Goal: Navigation & Orientation: Find specific page/section

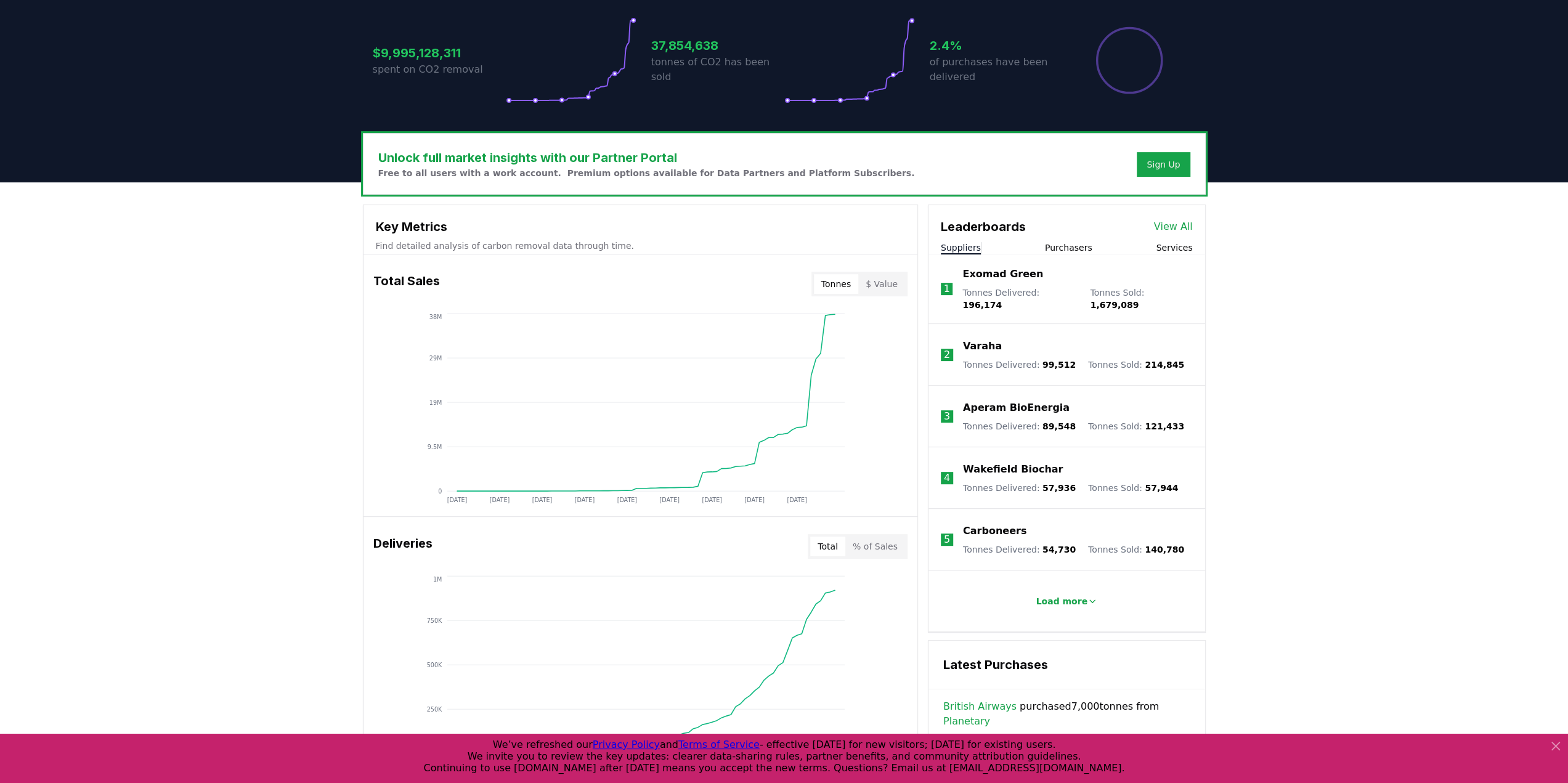
scroll to position [210, 0]
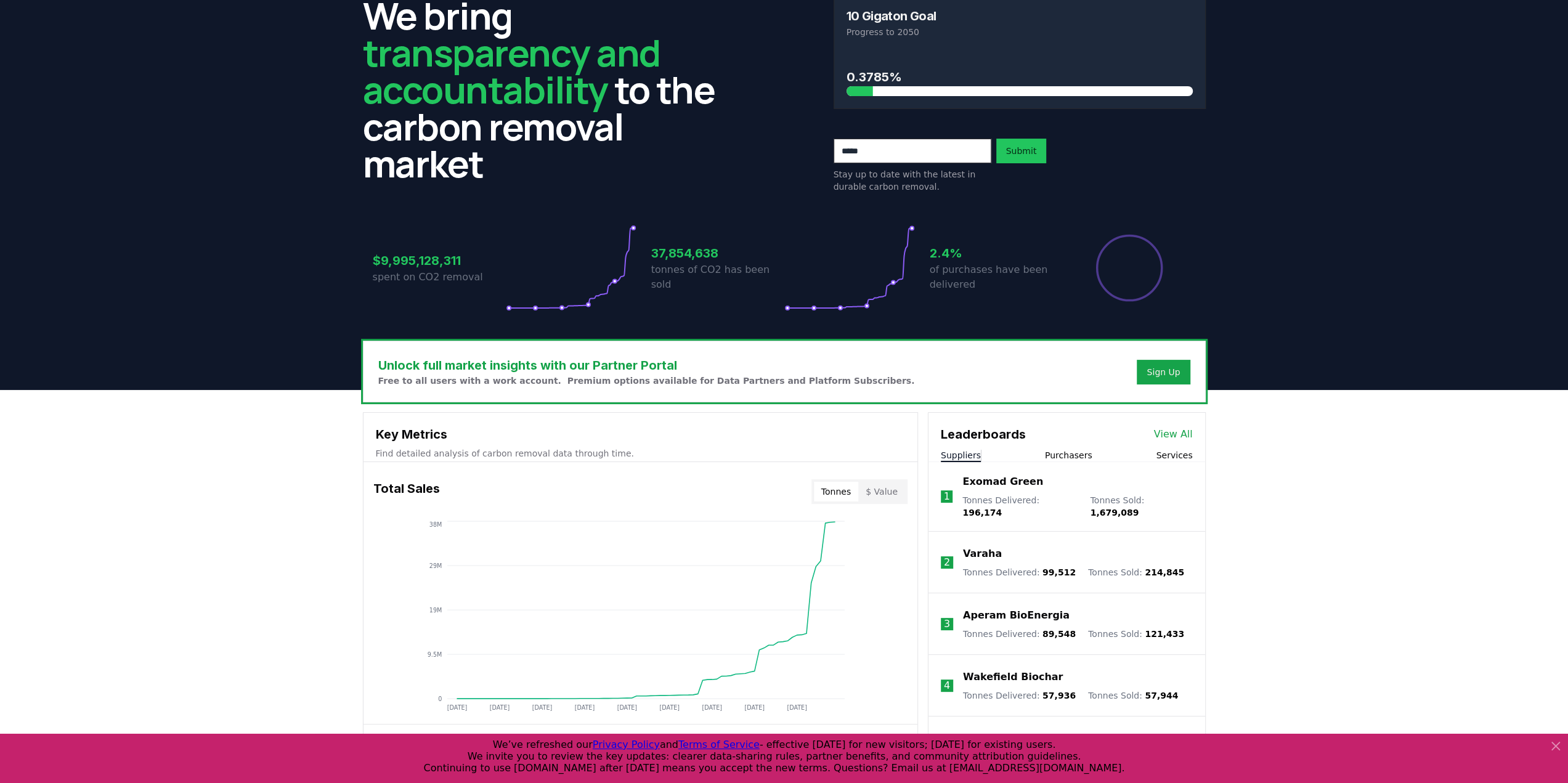
scroll to position [0, 0]
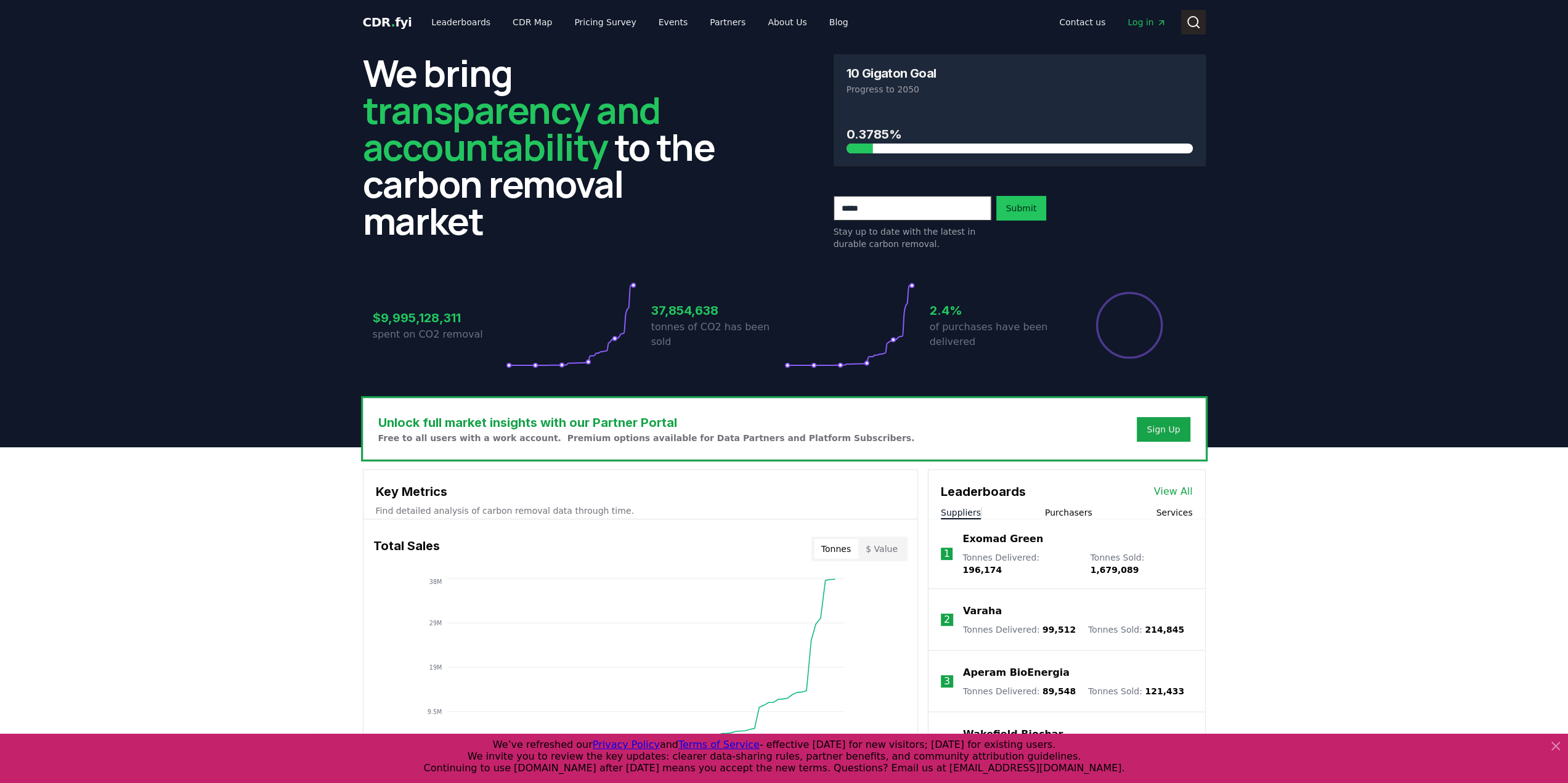
click at [1188, 29] on icon at bounding box center [1194, 22] width 15 height 15
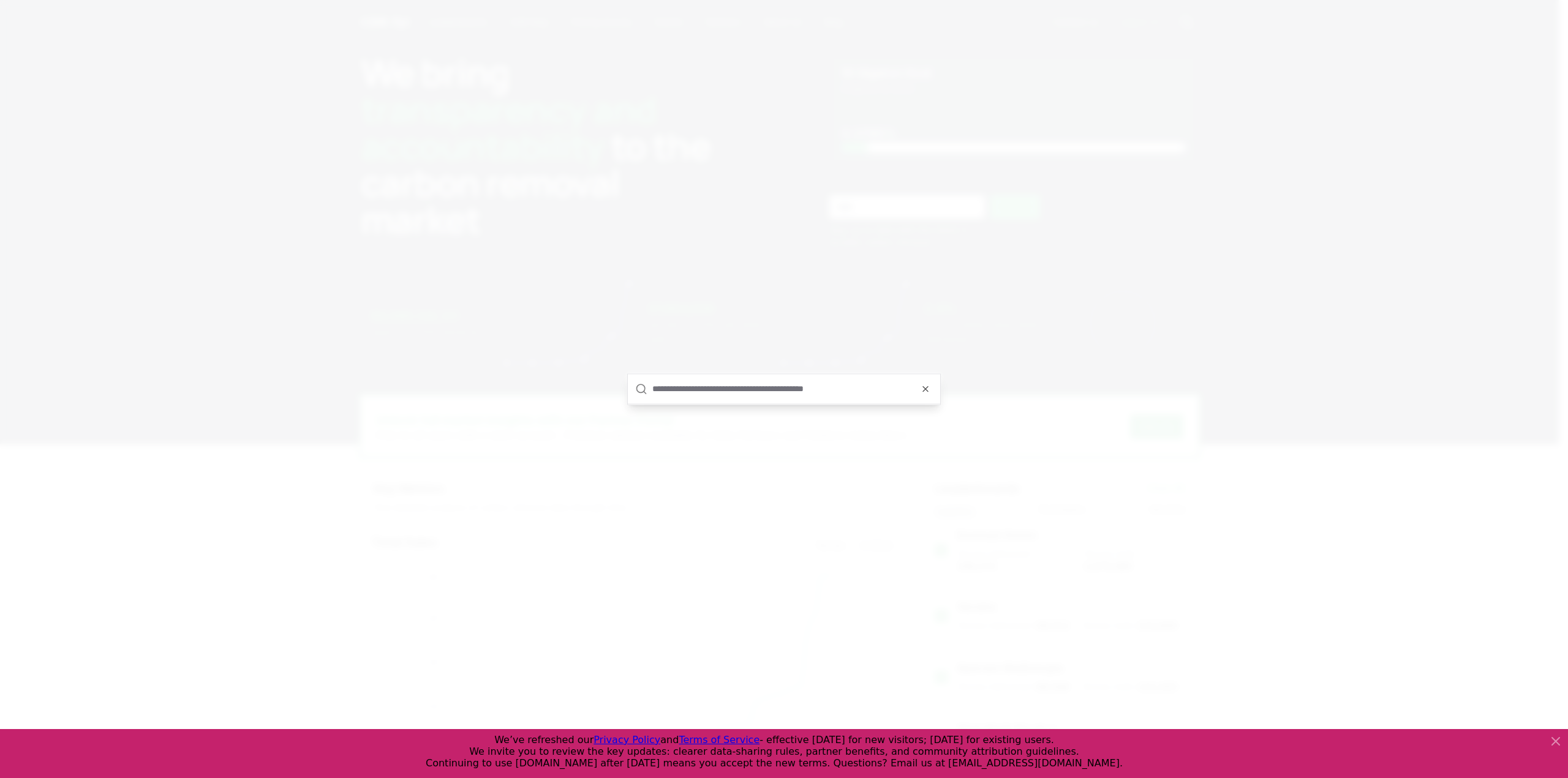
type input "*"
type input "******"
click at [931, 367] on icon "button" at bounding box center [926, 368] width 10 height 10
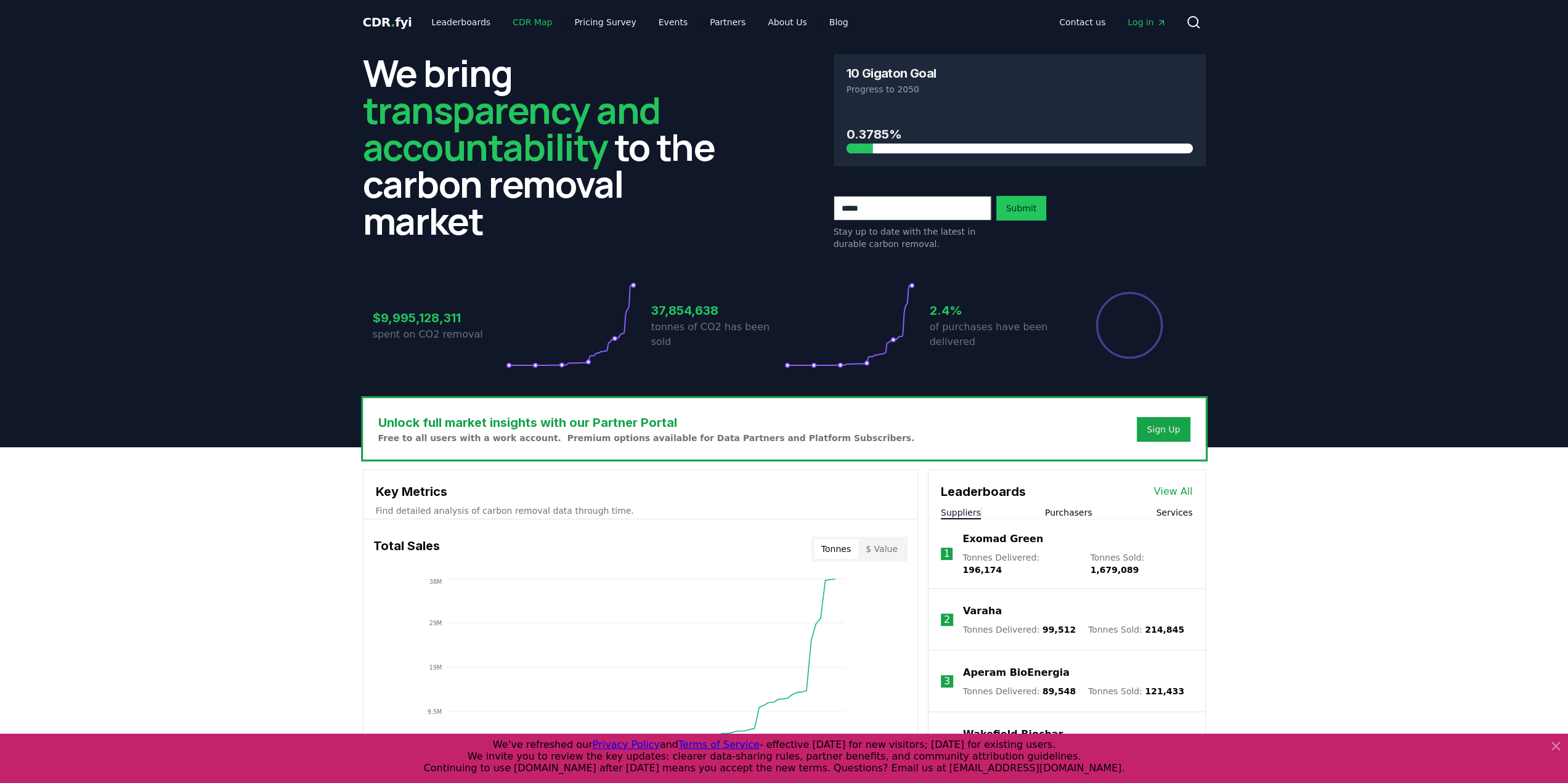
click at [562, 26] on link "CDR Map" at bounding box center [532, 22] width 60 height 22
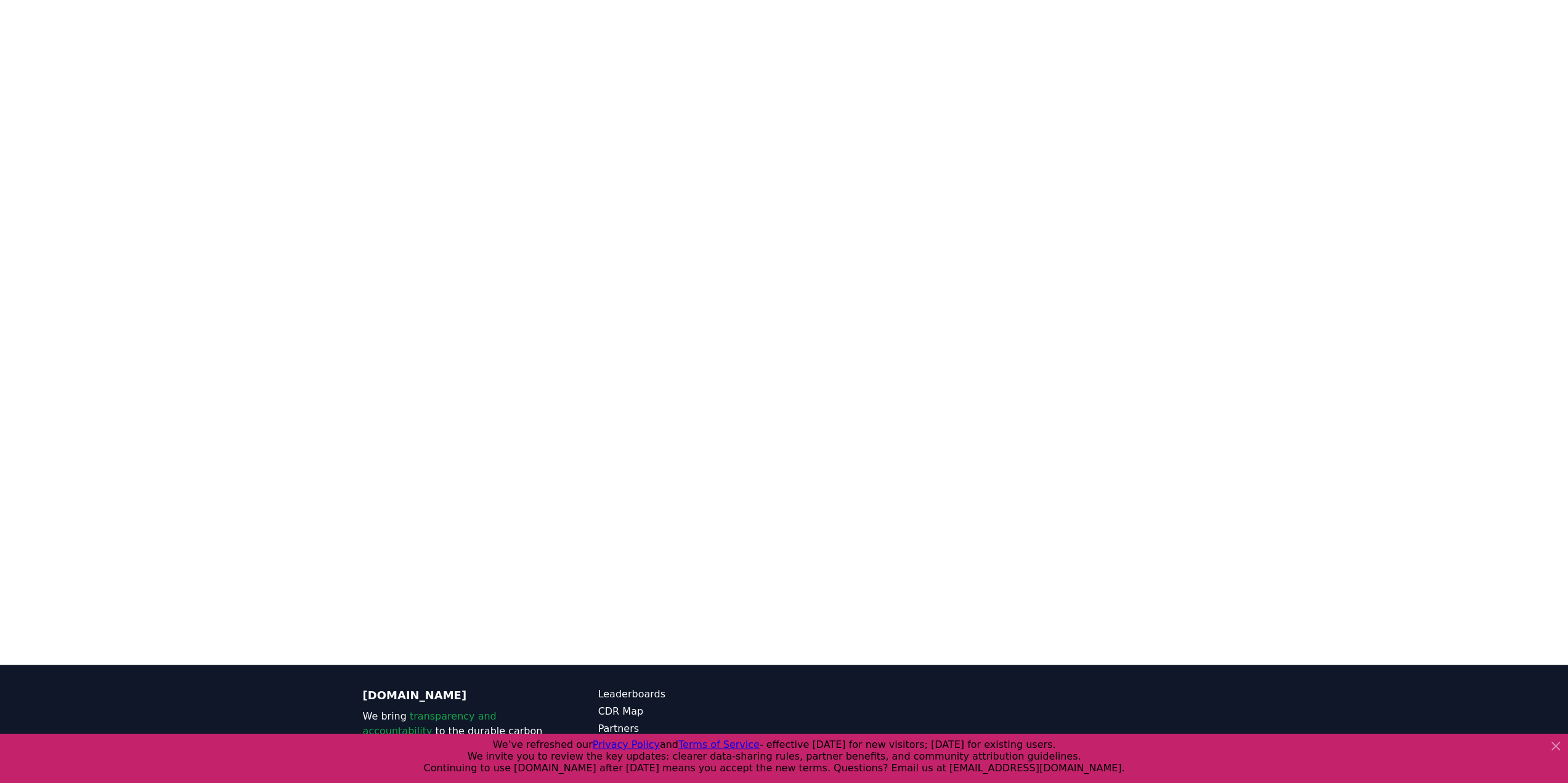
scroll to position [259, 0]
